Goal: Task Accomplishment & Management: Manage account settings

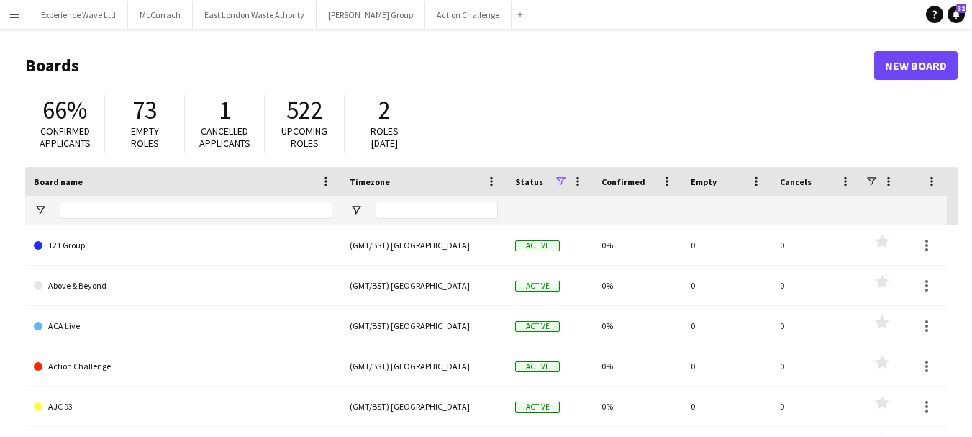
click at [14, 14] on app-icon "Menu" at bounding box center [15, 15] width 12 height 12
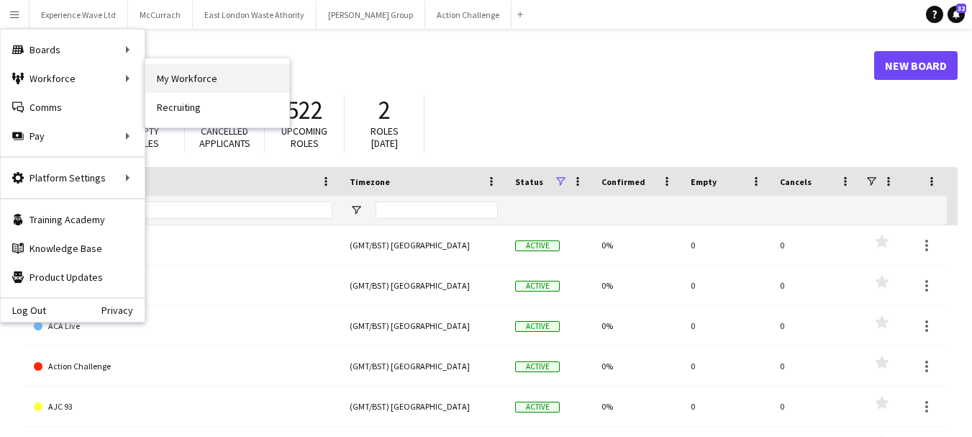
click at [214, 82] on link "My Workforce" at bounding box center [217, 78] width 144 height 29
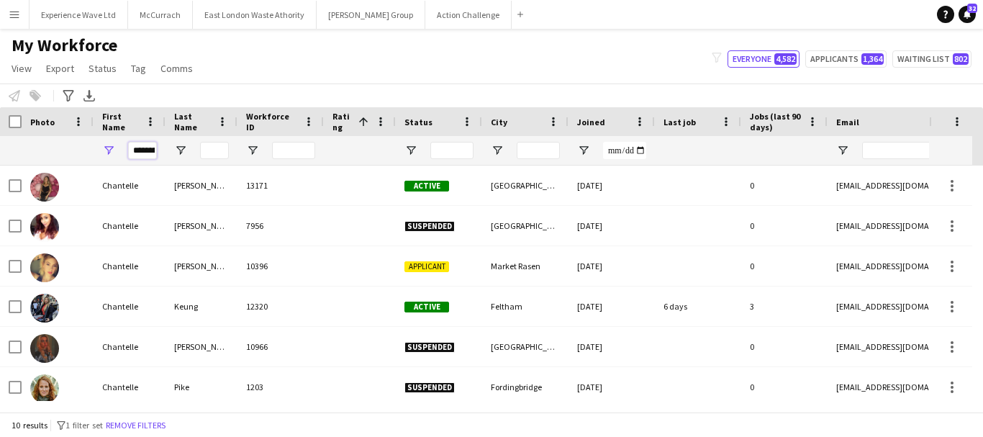
drag, startPoint x: 128, startPoint y: 146, endPoint x: 204, endPoint y: 147, distance: 76.3
click at [204, 147] on div "*********" at bounding box center [769, 150] width 1538 height 29
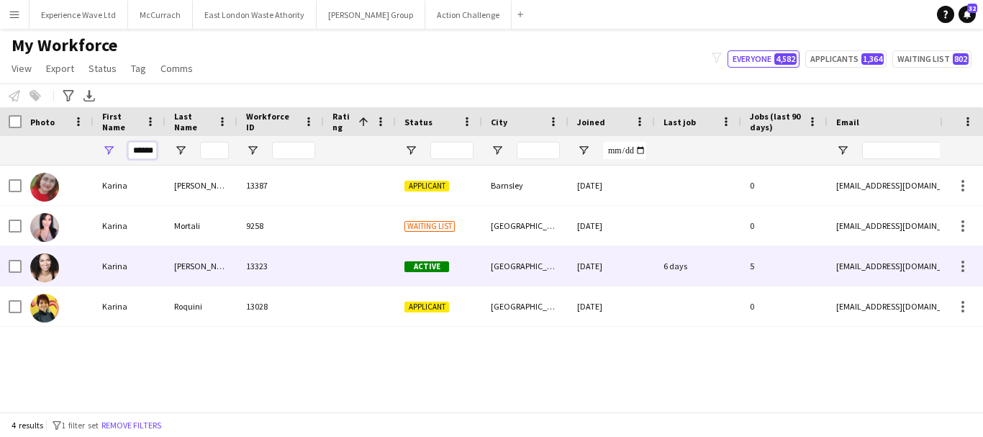
type input "******"
click at [606, 268] on div "[DATE]" at bounding box center [611, 266] width 86 height 40
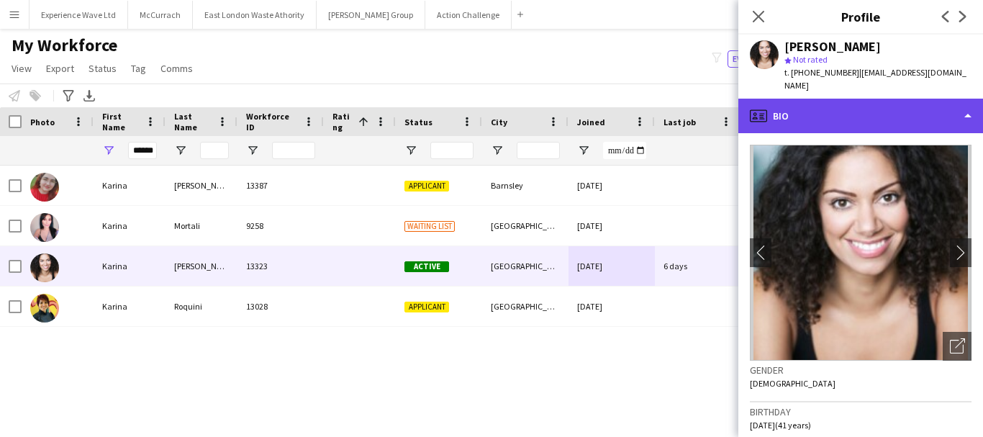
click at [966, 104] on div "profile Bio" at bounding box center [860, 116] width 245 height 35
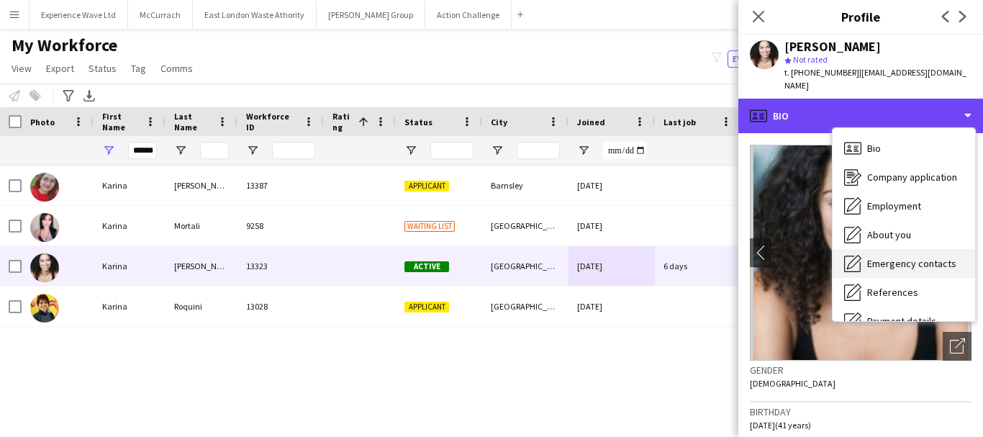
scroll to position [164, 0]
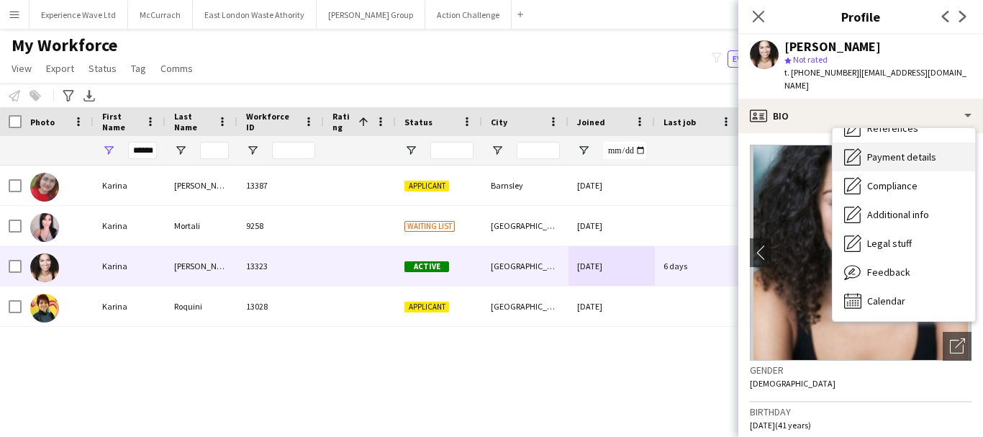
click at [887, 150] on span "Payment details" at bounding box center [901, 156] width 69 height 13
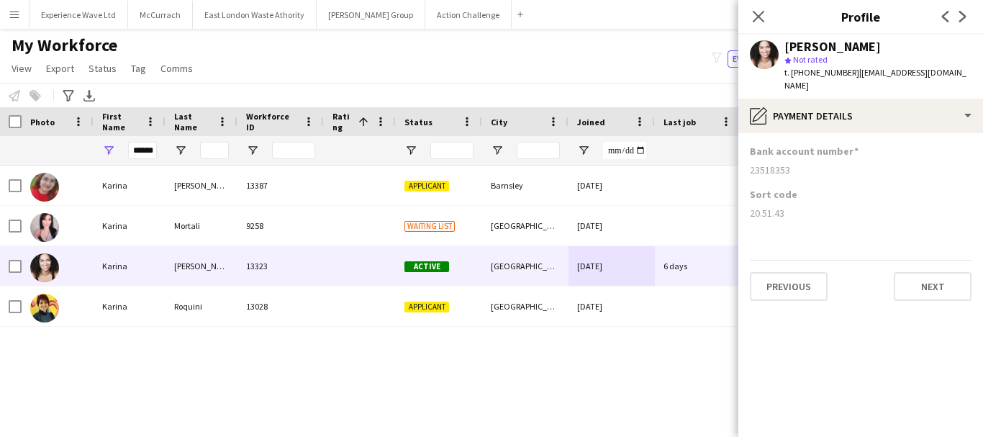
click at [292, 344] on div "[PERSON_NAME] 13387 Applicant Barnsley [DATE] 0 [EMAIL_ADDRESS][DOMAIN_NAME] [P…" at bounding box center [470, 282] width 940 height 235
click at [12, 10] on app-icon "Menu" at bounding box center [15, 15] width 12 height 12
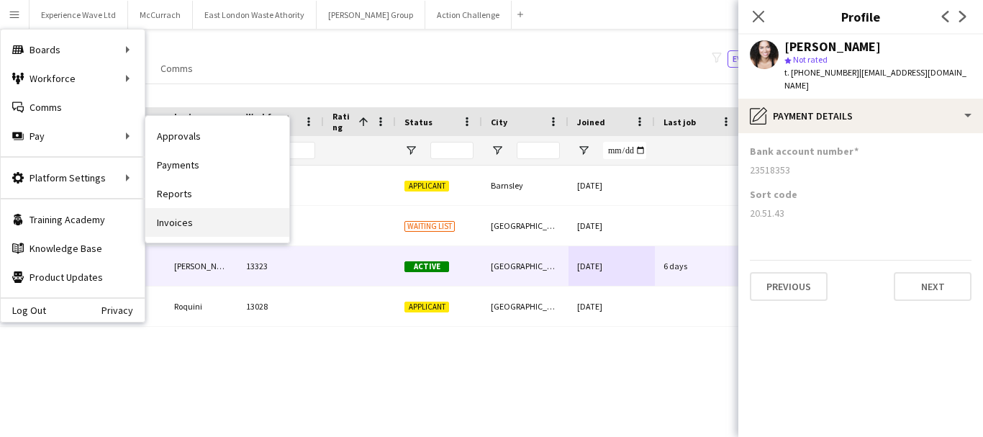
click at [187, 219] on link "Invoices" at bounding box center [217, 222] width 144 height 29
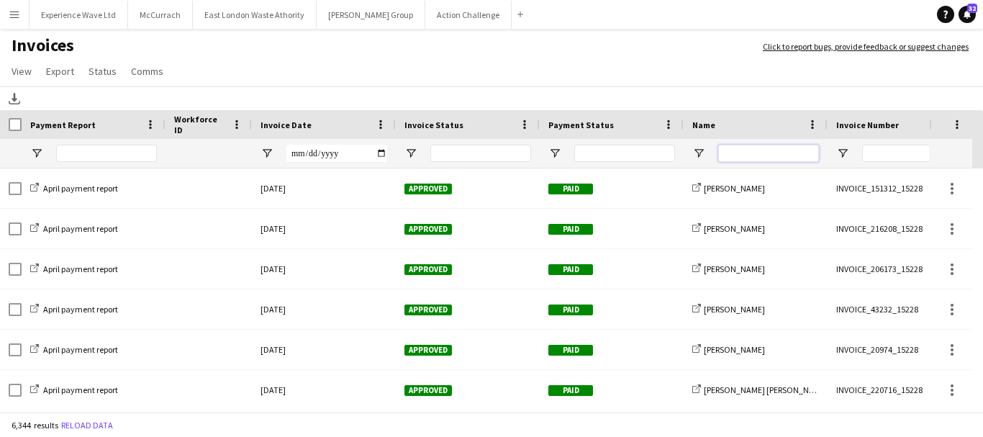
click at [730, 151] on input "Name Filter Input" at bounding box center [768, 153] width 101 height 17
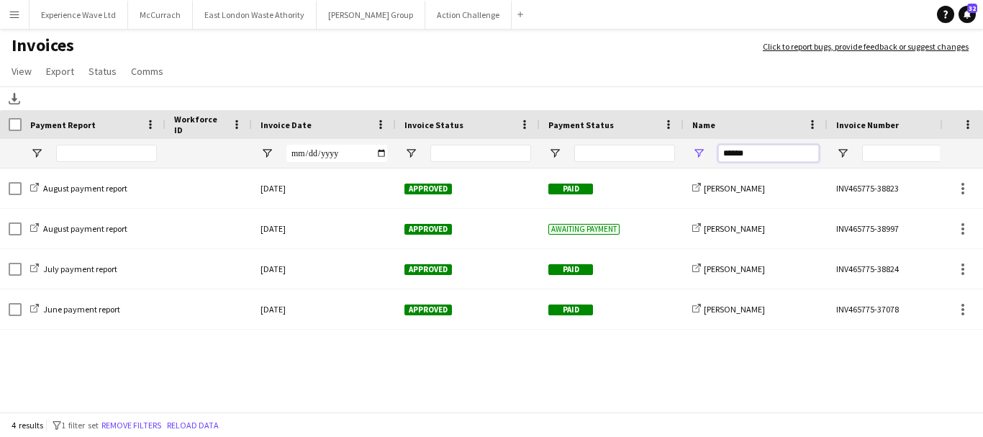
type input "******"
click at [12, 17] on app-icon "Menu" at bounding box center [15, 15] width 12 height 12
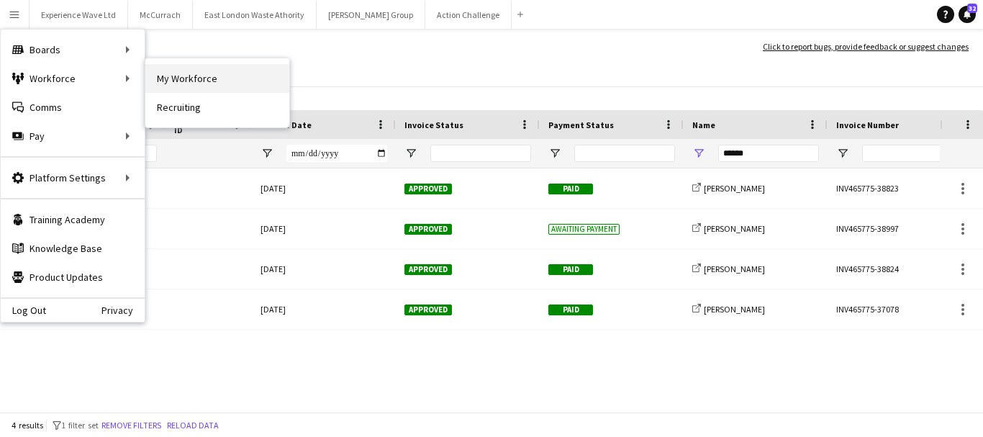
click at [188, 76] on link "My Workforce" at bounding box center [217, 78] width 144 height 29
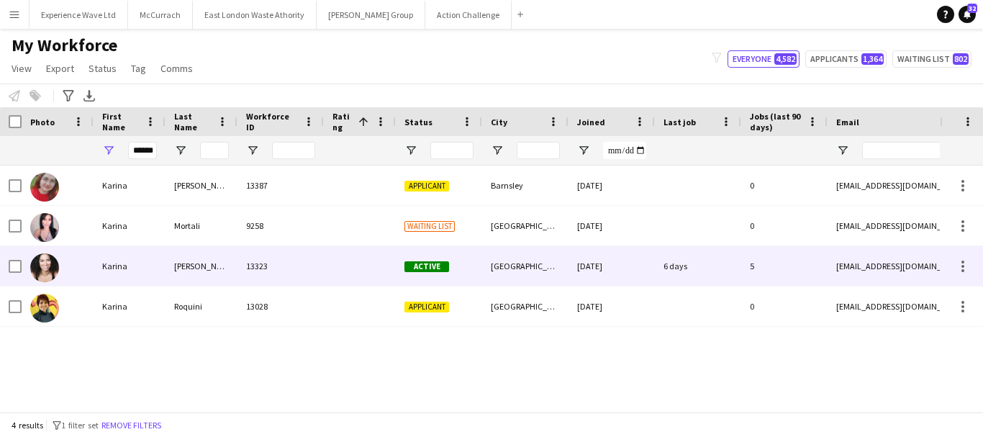
click at [109, 267] on div "Karina" at bounding box center [130, 266] width 72 height 40
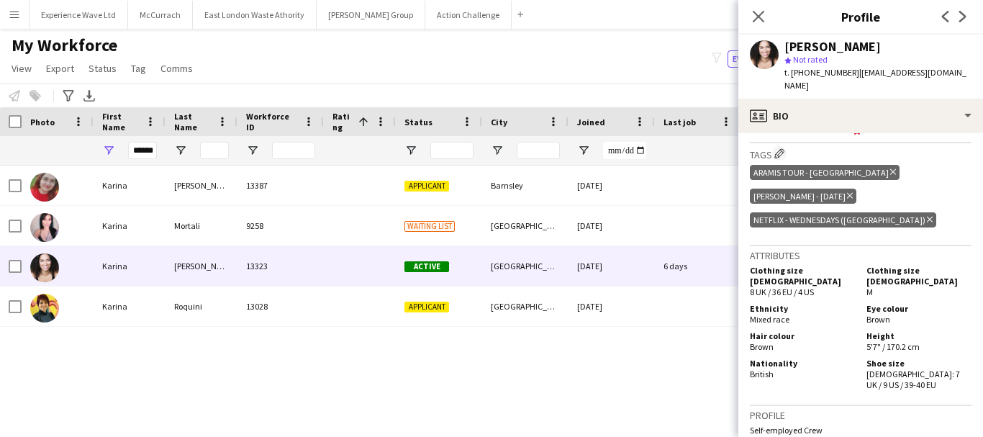
scroll to position [969, 0]
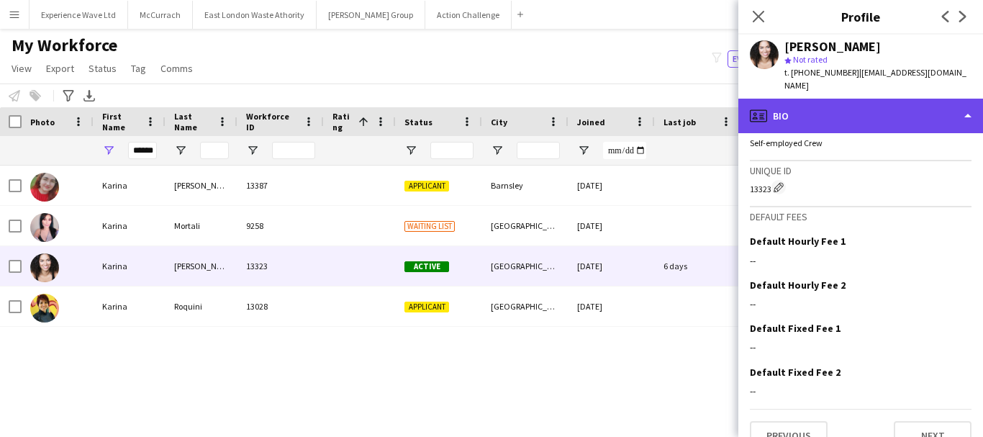
click at [968, 104] on div "profile Bio" at bounding box center [860, 116] width 245 height 35
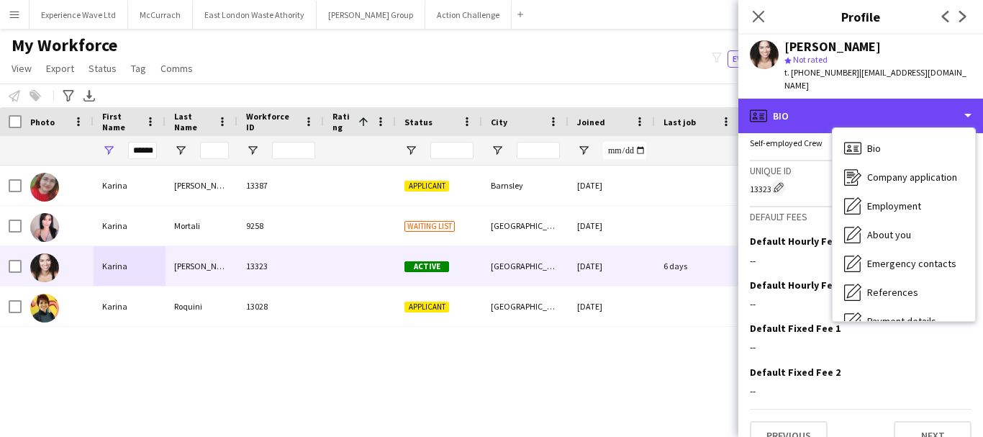
scroll to position [164, 0]
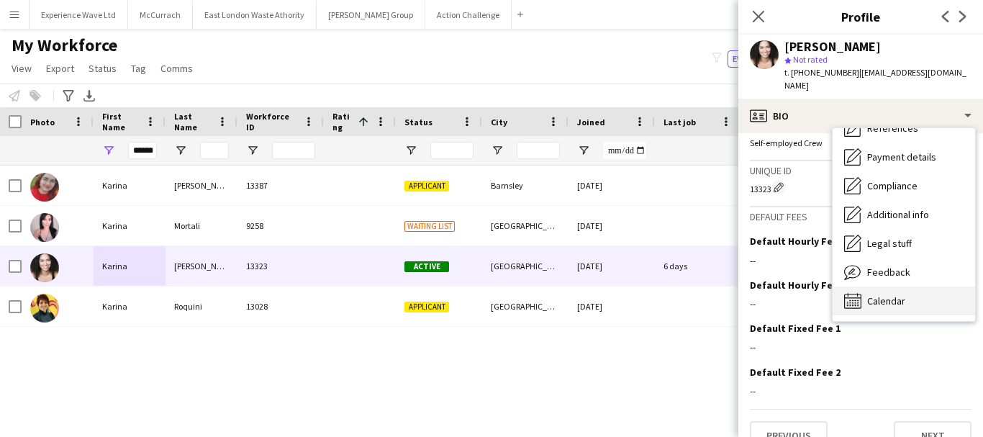
click at [874, 294] on span "Calendar" at bounding box center [886, 300] width 38 height 13
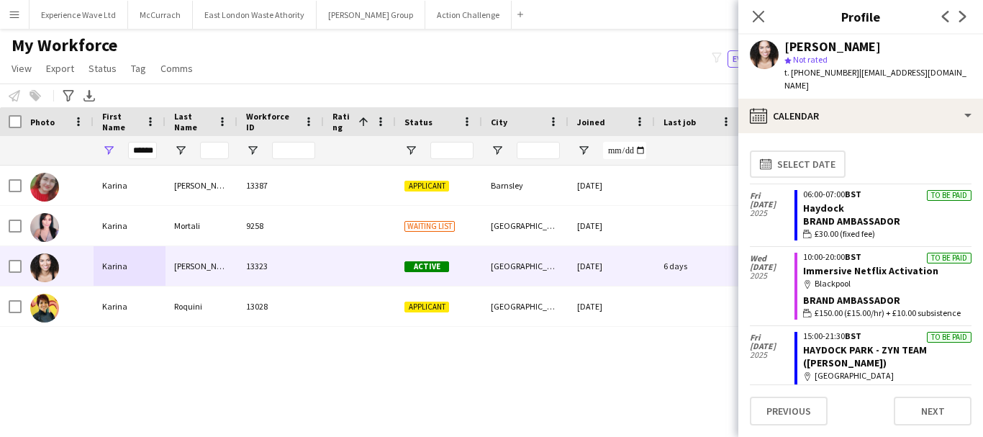
scroll to position [232, 0]
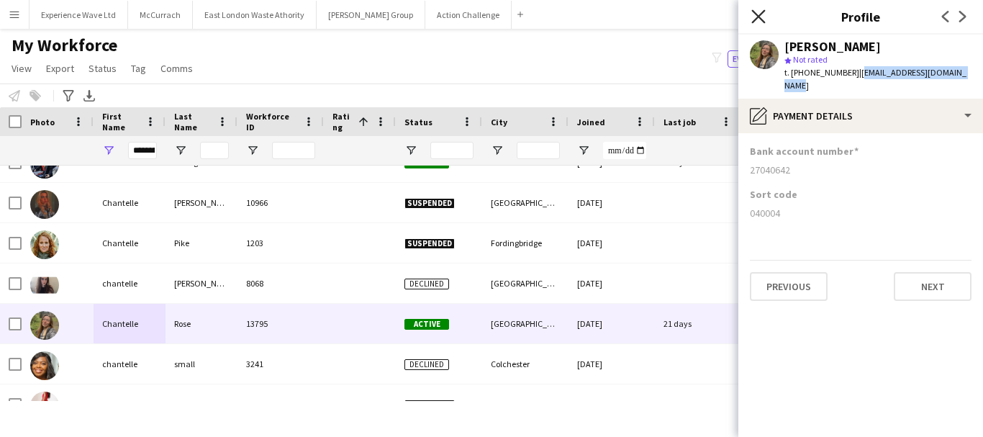
click at [761, 16] on icon "Close pop-in" at bounding box center [758, 16] width 14 height 14
